Goal: Information Seeking & Learning: Learn about a topic

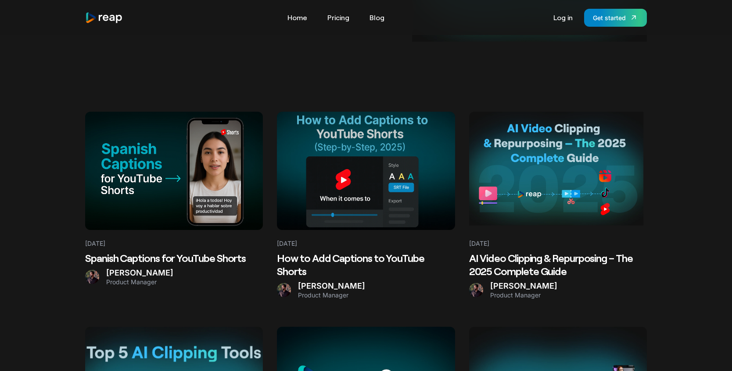
click at [167, 180] on at bounding box center [174, 171] width 178 height 118
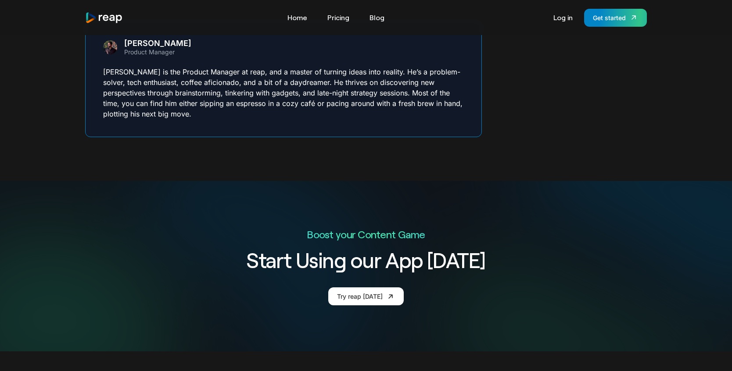
scroll to position [2758, 0]
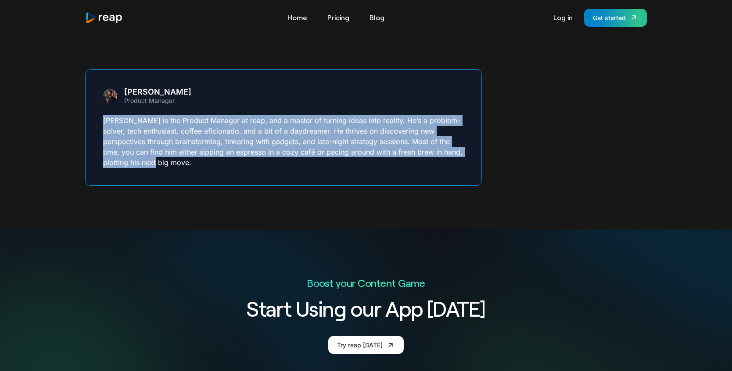
drag, startPoint x: 103, startPoint y: 113, endPoint x: 172, endPoint y: 157, distance: 82.2
click at [172, 157] on div "Sam Product Manager Sam is the Product Manager at reap, and a master of turning…" at bounding box center [283, 127] width 396 height 117
copy p "Sam is the Product Manager at reap, and a master of turning ideas into reality.…"
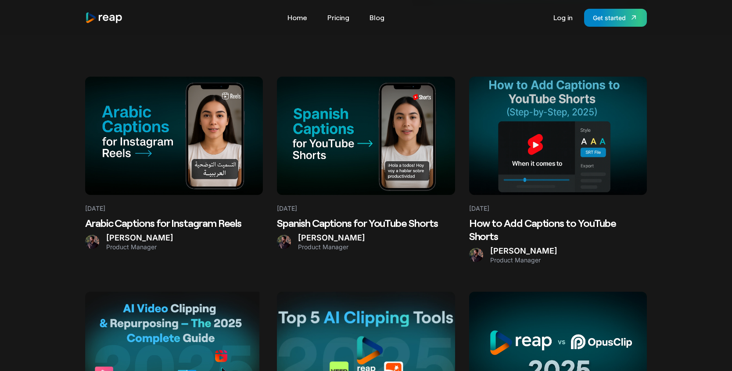
scroll to position [219, 0]
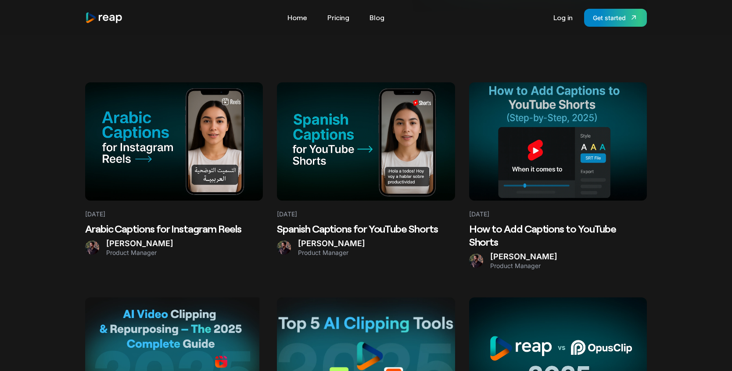
click at [114, 235] on h2 "Arabic Captions for Instagram Reels" at bounding box center [174, 228] width 178 height 13
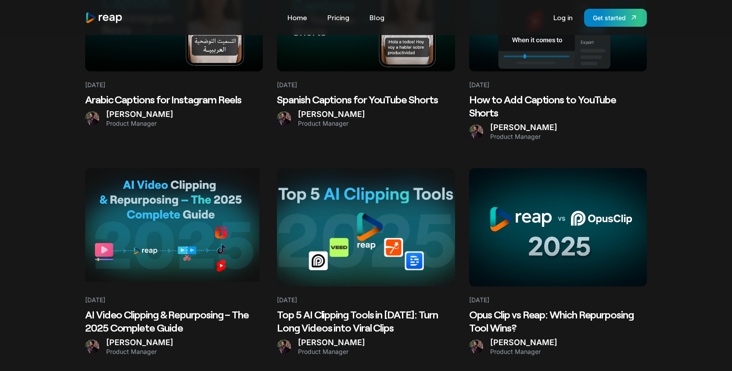
click at [184, 249] on Guide at bounding box center [174, 227] width 178 height 118
click at [371, 308] on h2 "Top 5 AI Clipping Tools in [DATE]: Turn Long Videos into Viral Clips" at bounding box center [366, 321] width 178 height 26
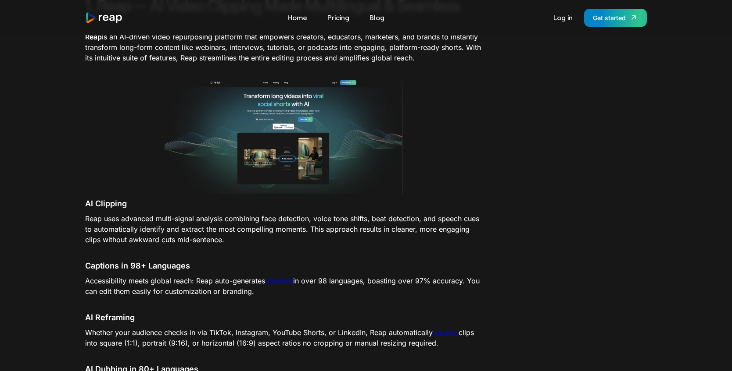
scroll to position [621, 0]
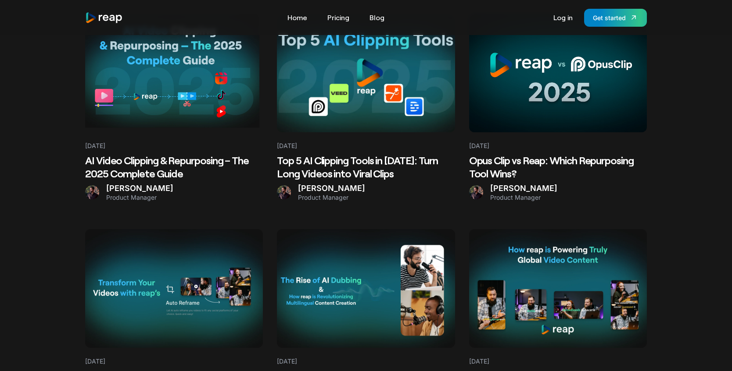
scroll to position [540, 0]
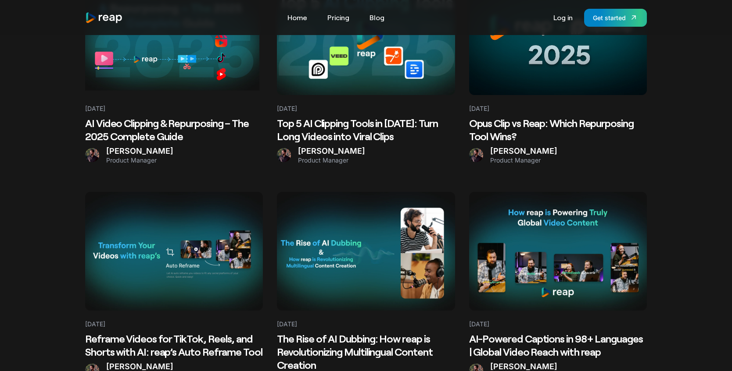
click at [132, 335] on h2 "Reframe Videos for TikTok, Reels, and Shorts with AI: reap’s Auto Reframe Tool" at bounding box center [174, 345] width 178 height 26
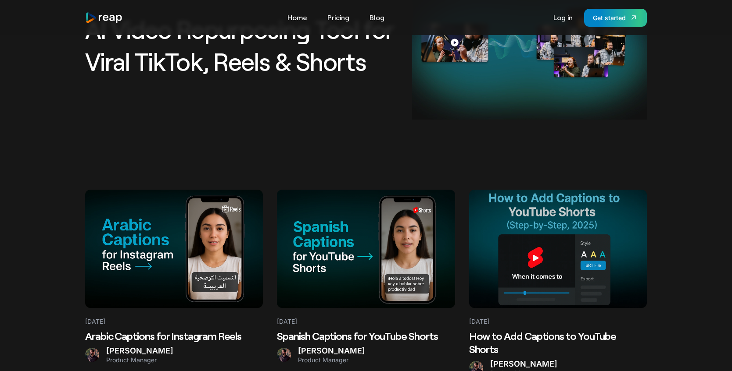
scroll to position [126, 0]
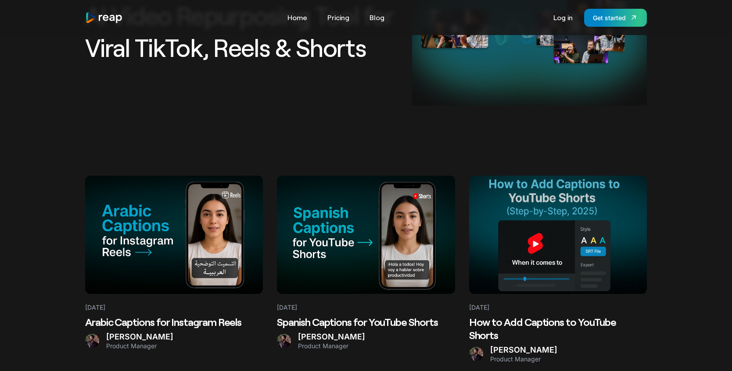
click at [323, 211] on at bounding box center [366, 235] width 178 height 118
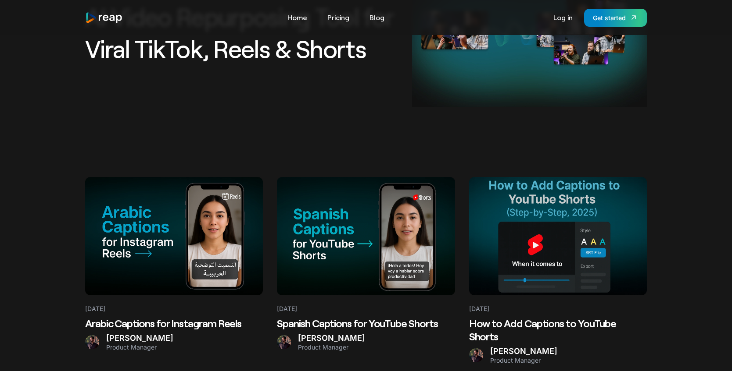
click at [130, 238] on Reels at bounding box center [174, 236] width 178 height 118
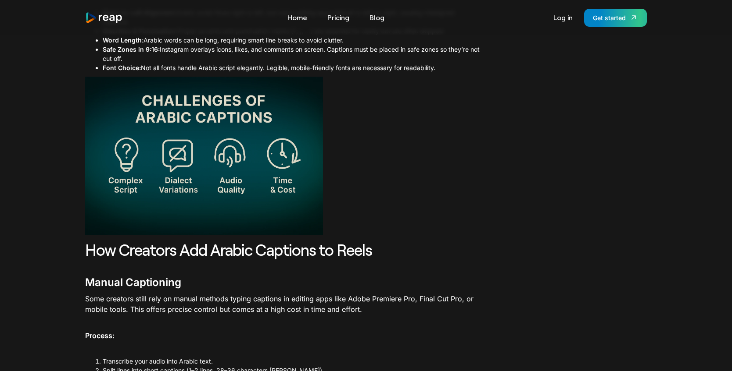
scroll to position [402, 0]
